Goal: Task Accomplishment & Management: Use online tool/utility

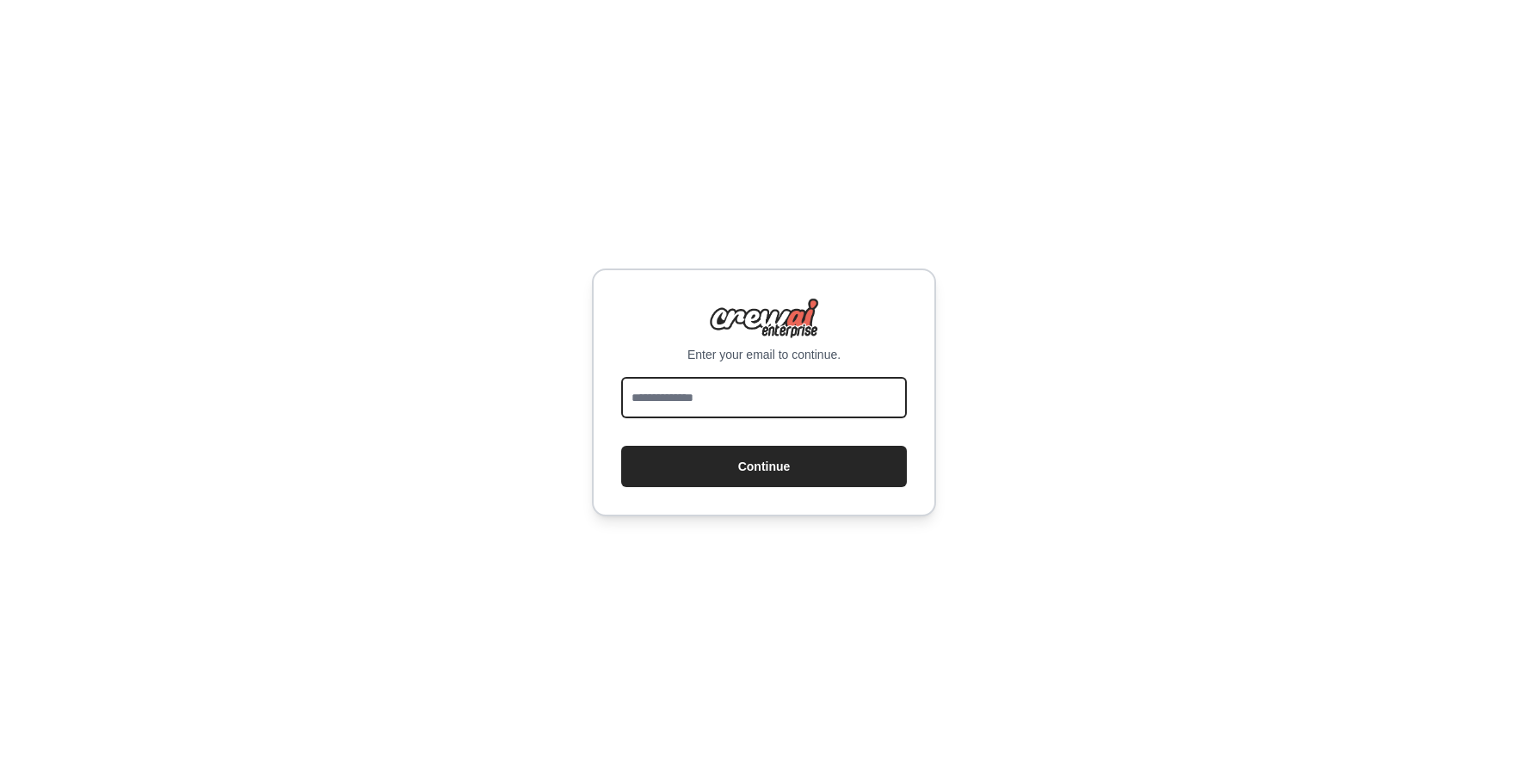
click at [676, 392] on input "email" at bounding box center [764, 397] width 285 height 41
paste input "**********"
type input "**********"
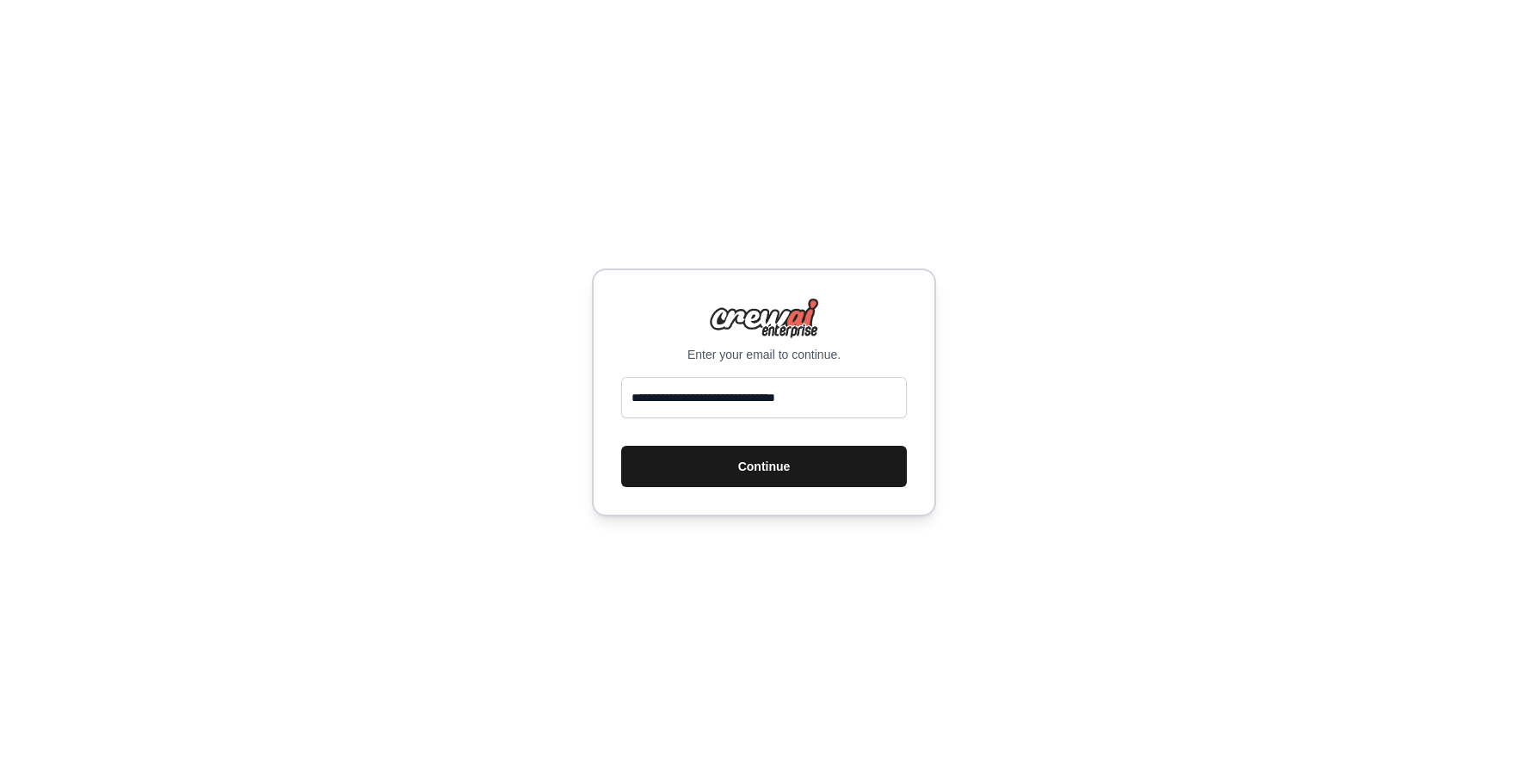
click at [735, 461] on button "Continue" at bounding box center [764, 466] width 285 height 41
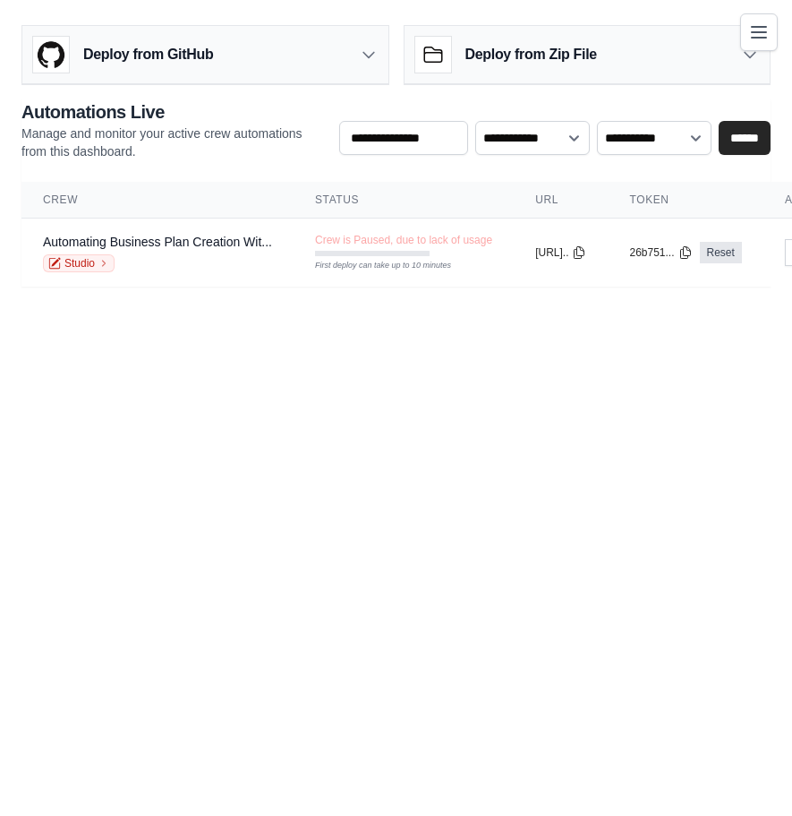
click at [759, 31] on icon "Toggle navigation" at bounding box center [759, 32] width 14 height 11
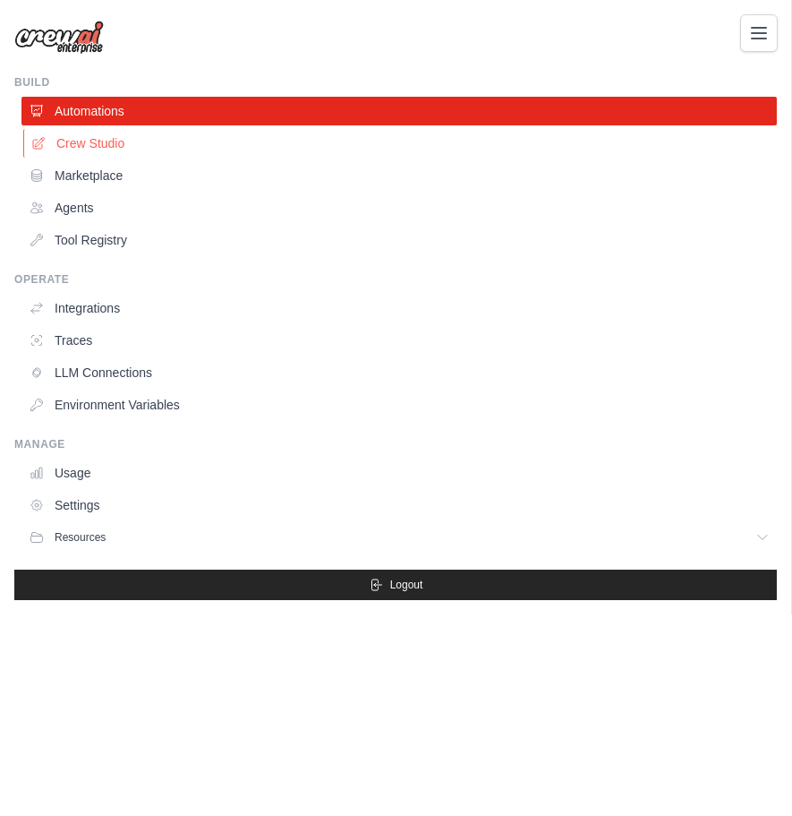
click at [113, 142] on link "Crew Studio" at bounding box center [401, 143] width 756 height 29
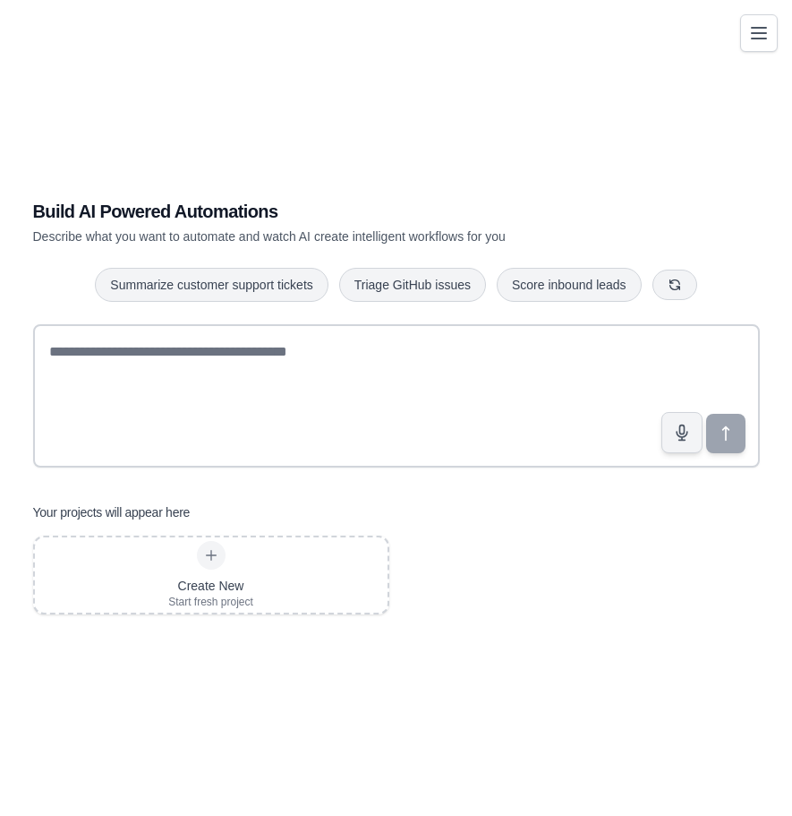
scroll to position [21, 0]
click at [762, 31] on icon "Toggle navigation" at bounding box center [759, 32] width 14 height 11
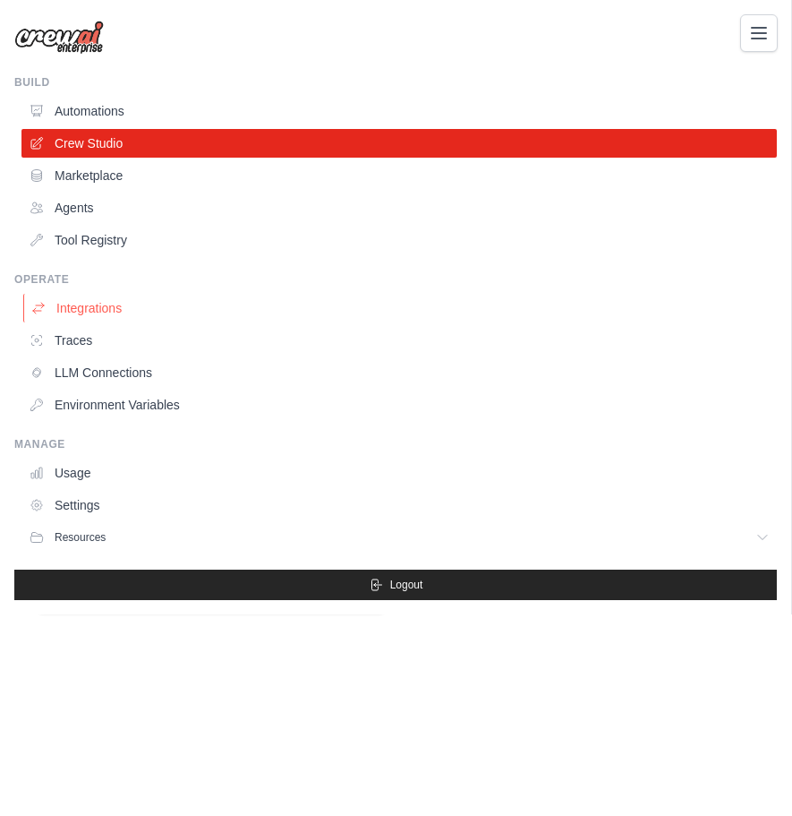
click at [115, 306] on link "Integrations" at bounding box center [401, 308] width 756 height 29
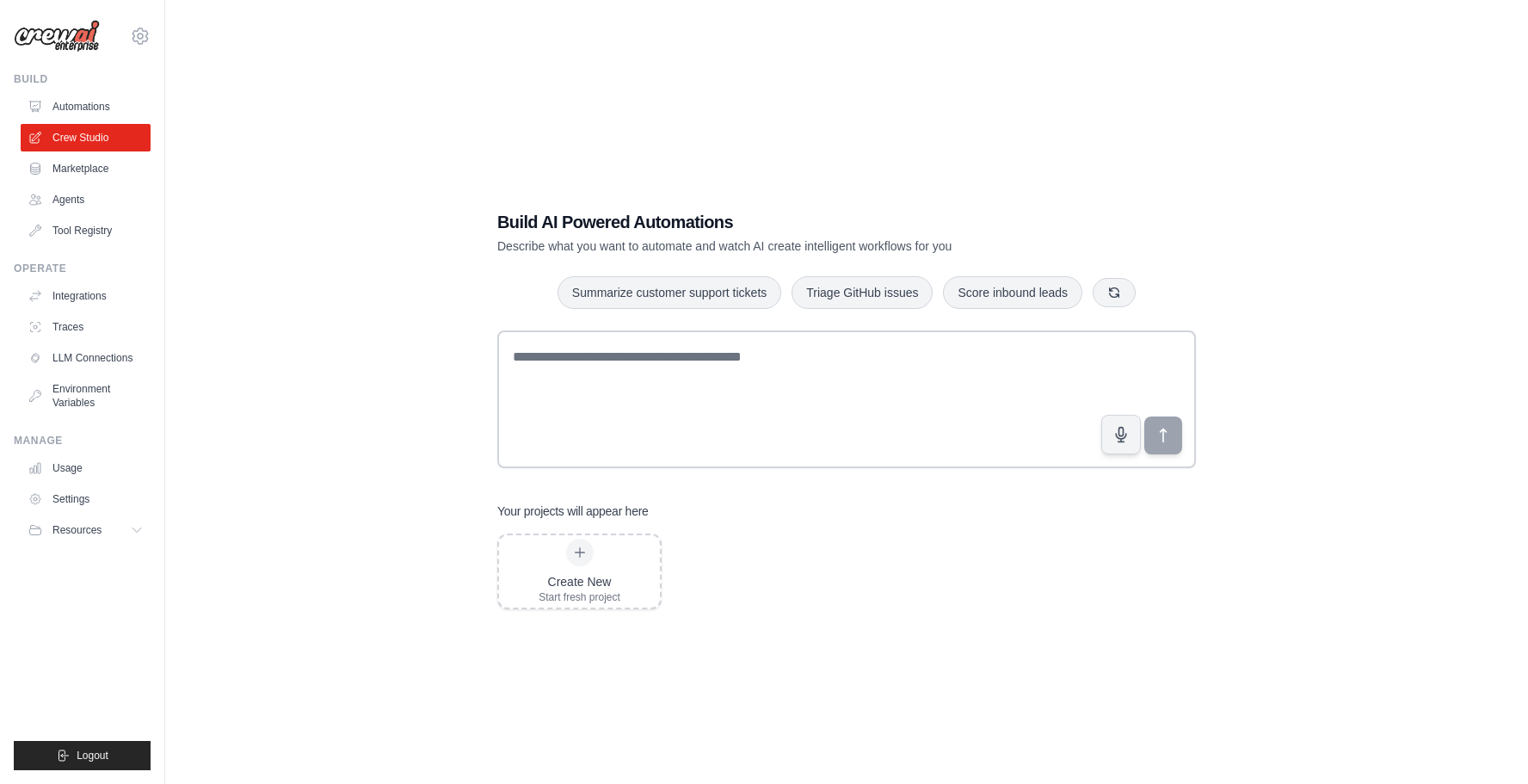
scroll to position [20, 0]
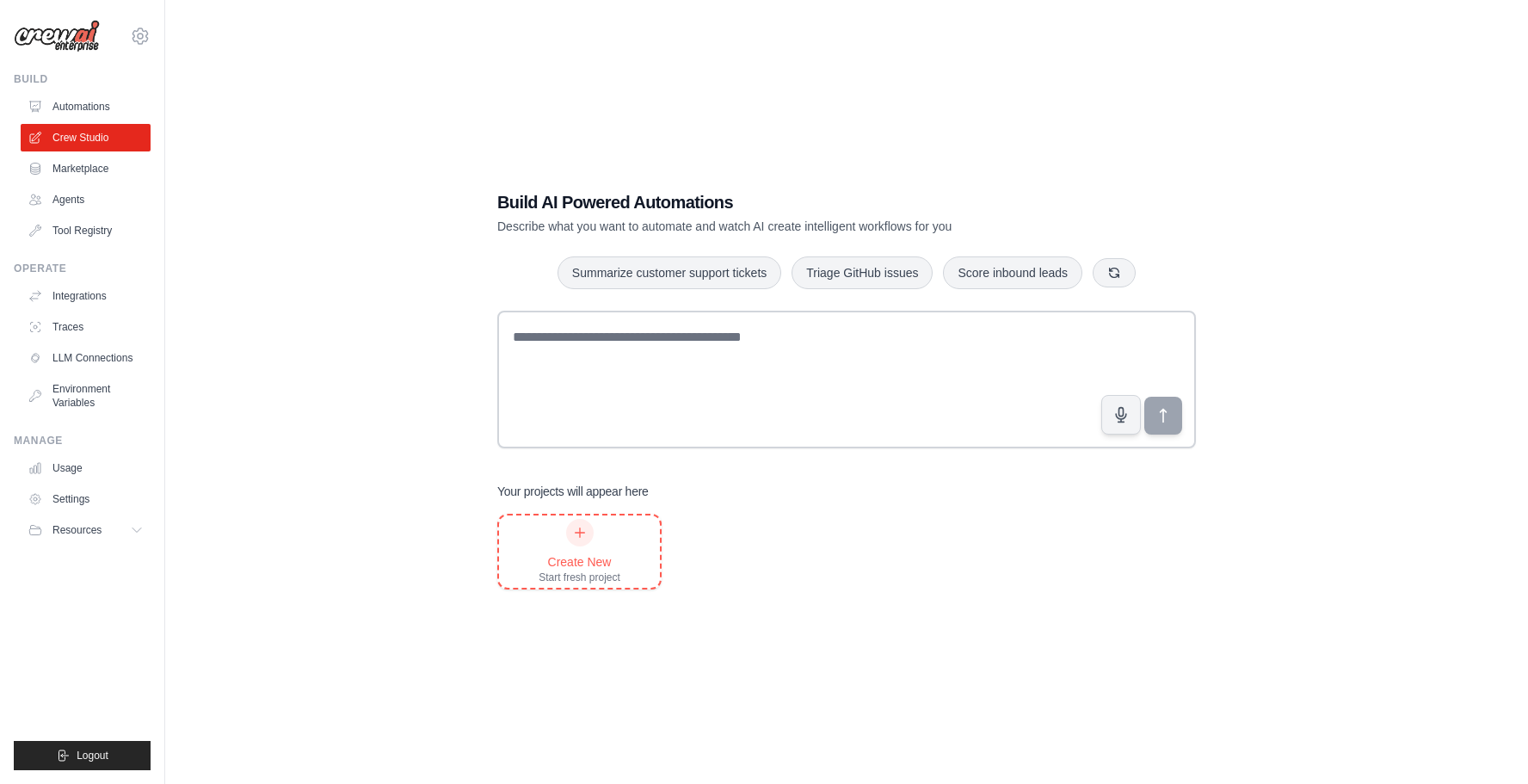
click at [580, 538] on icon at bounding box center [579, 532] width 13 height 13
click at [575, 526] on icon at bounding box center [579, 532] width 13 height 13
